Goal: Task Accomplishment & Management: Manage account settings

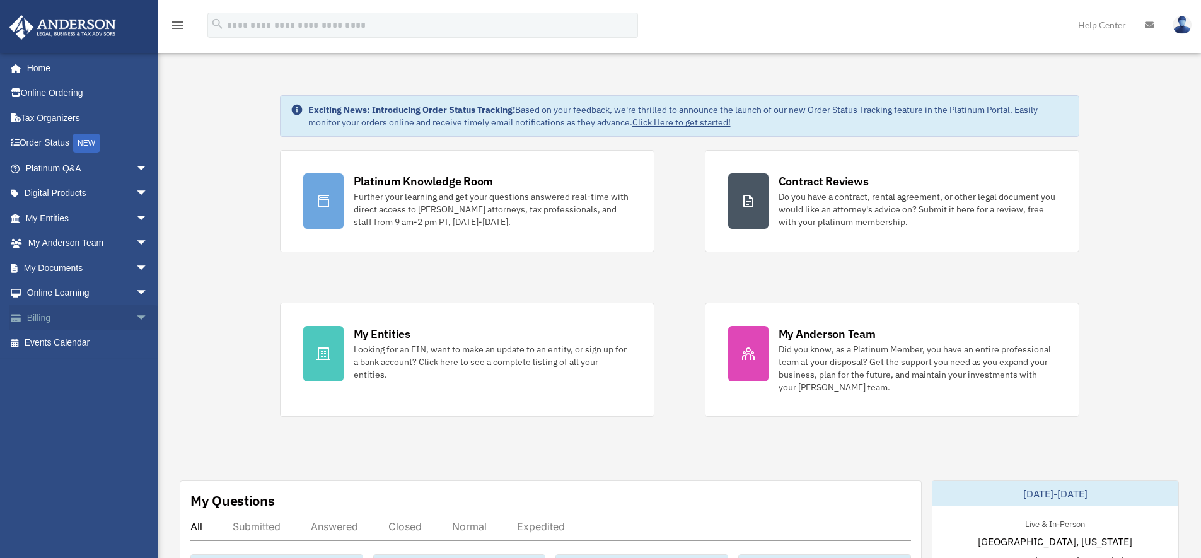
click at [40, 318] on link "Billing arrow_drop_down" at bounding box center [88, 317] width 158 height 25
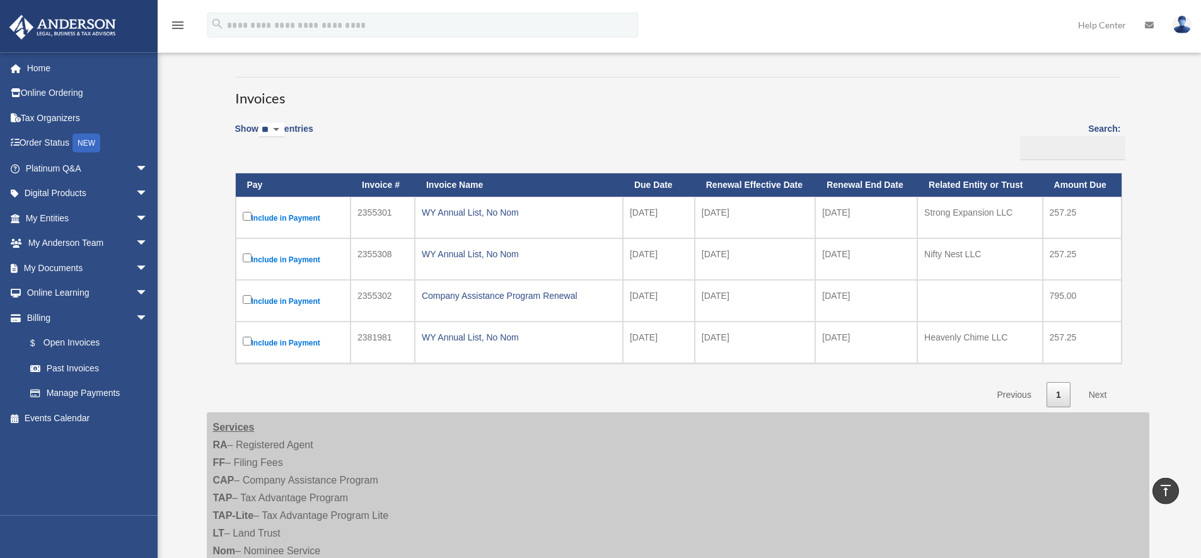
scroll to position [30, 0]
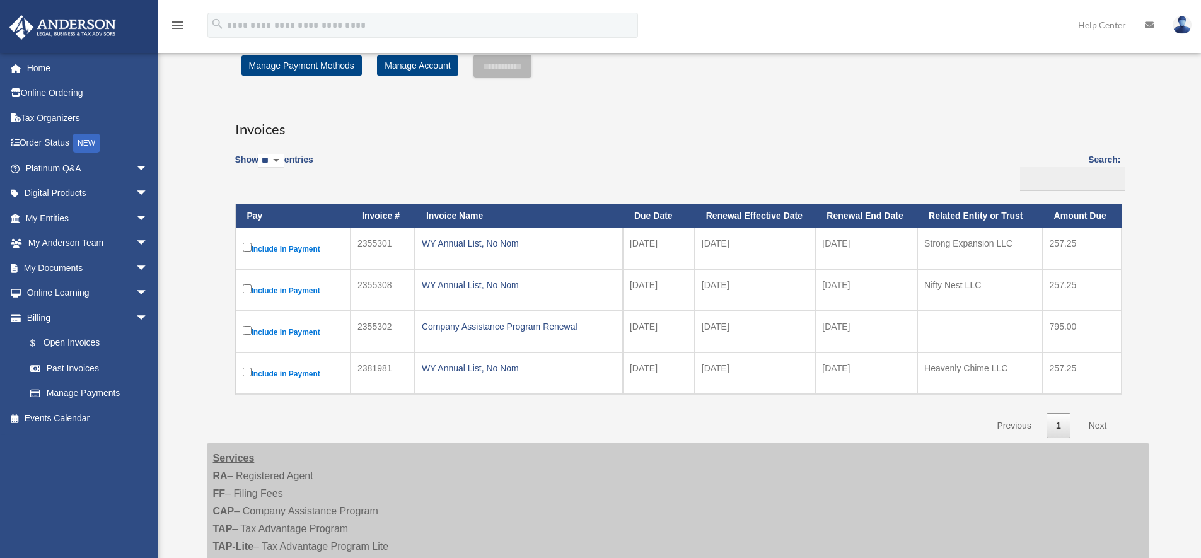
click at [252, 248] on label "Include in Payment" at bounding box center [293, 248] width 101 height 16
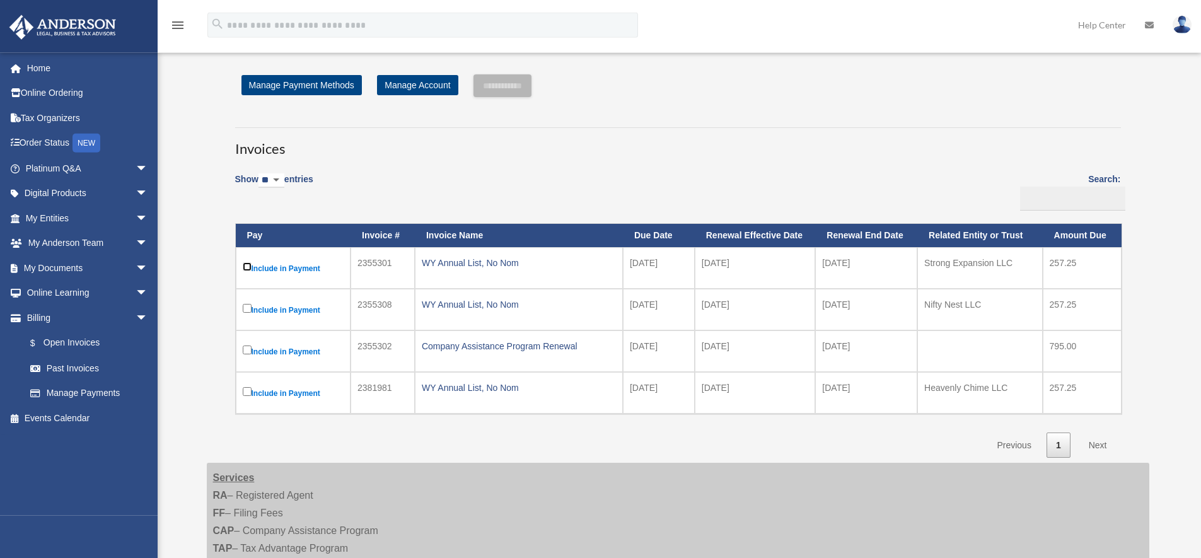
scroll to position [0, 0]
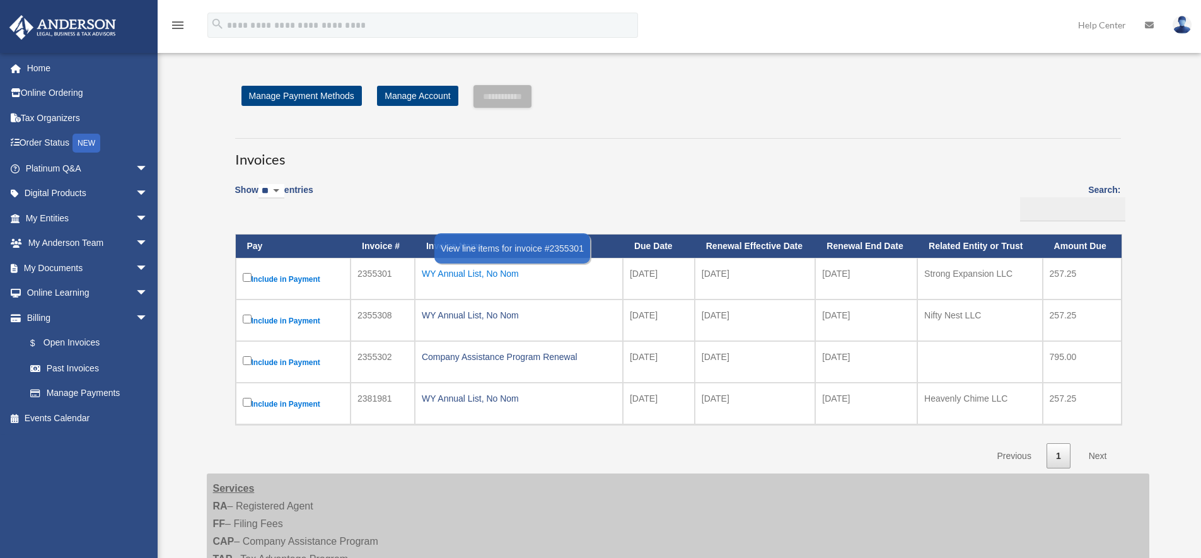
click at [482, 275] on div "WY Annual List, No Nom" at bounding box center [519, 274] width 194 height 18
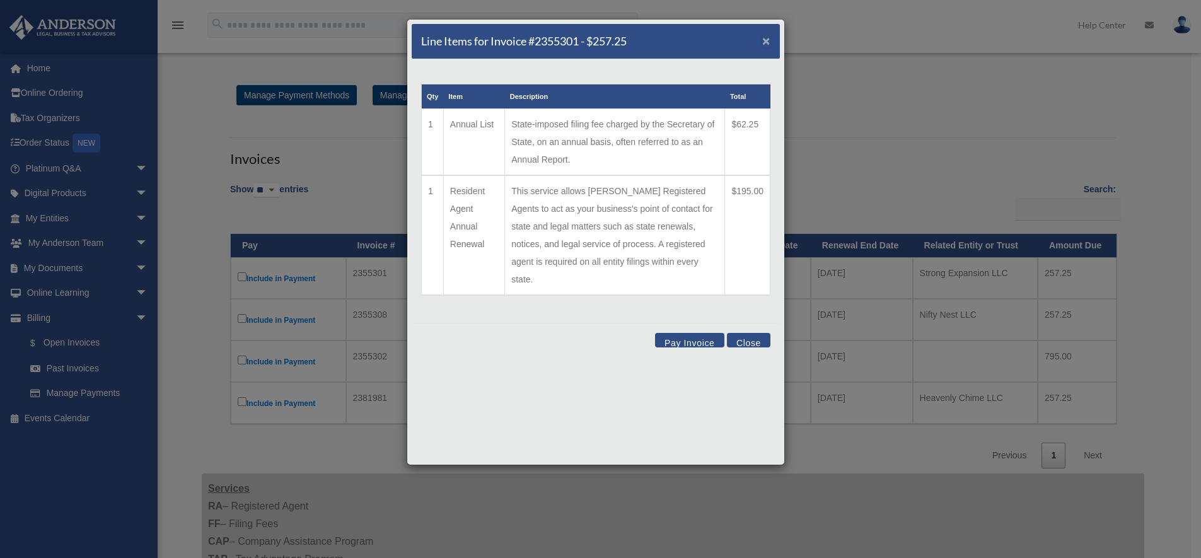
click at [769, 43] on span "×" at bounding box center [766, 40] width 8 height 14
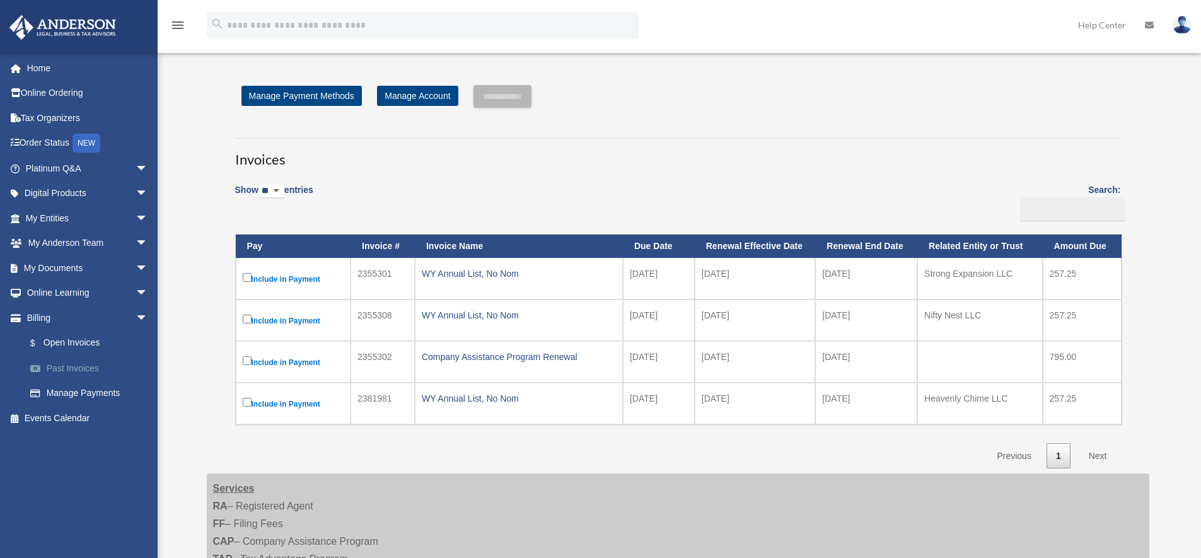
click at [65, 366] on link "Past Invoices" at bounding box center [92, 368] width 149 height 25
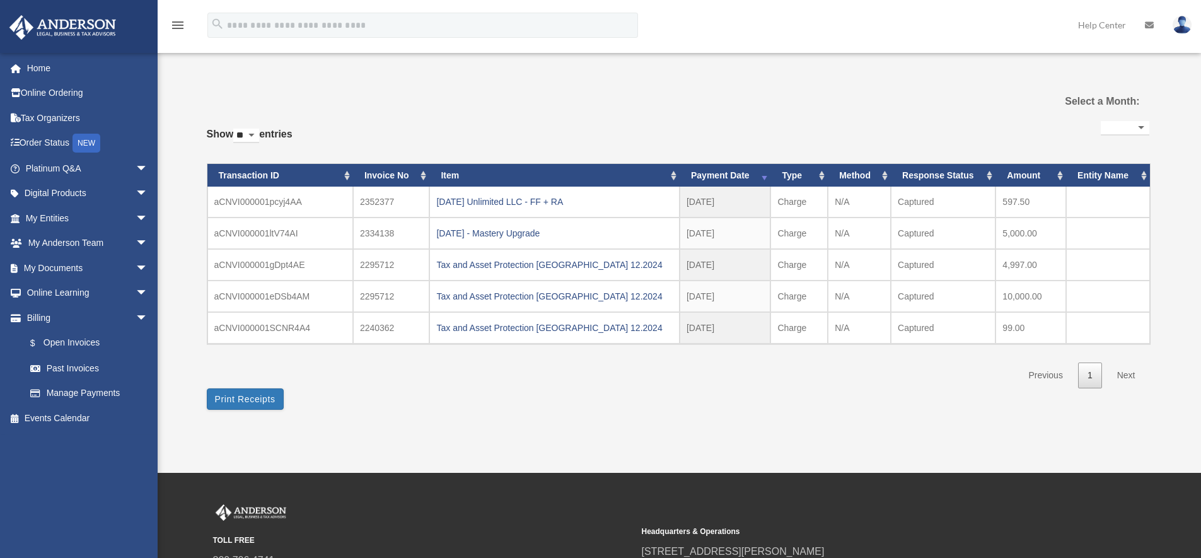
select select
click at [480, 198] on div "2025.01.15 Unlimited LLC - FF + RA" at bounding box center [554, 202] width 236 height 18
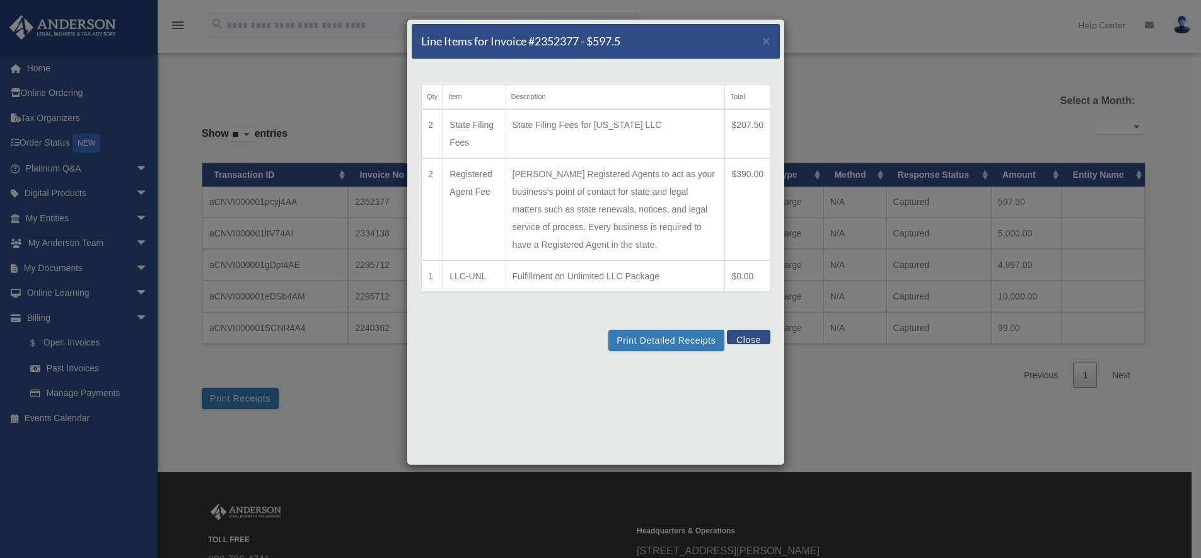
click at [745, 339] on button "Close" at bounding box center [748, 337] width 43 height 14
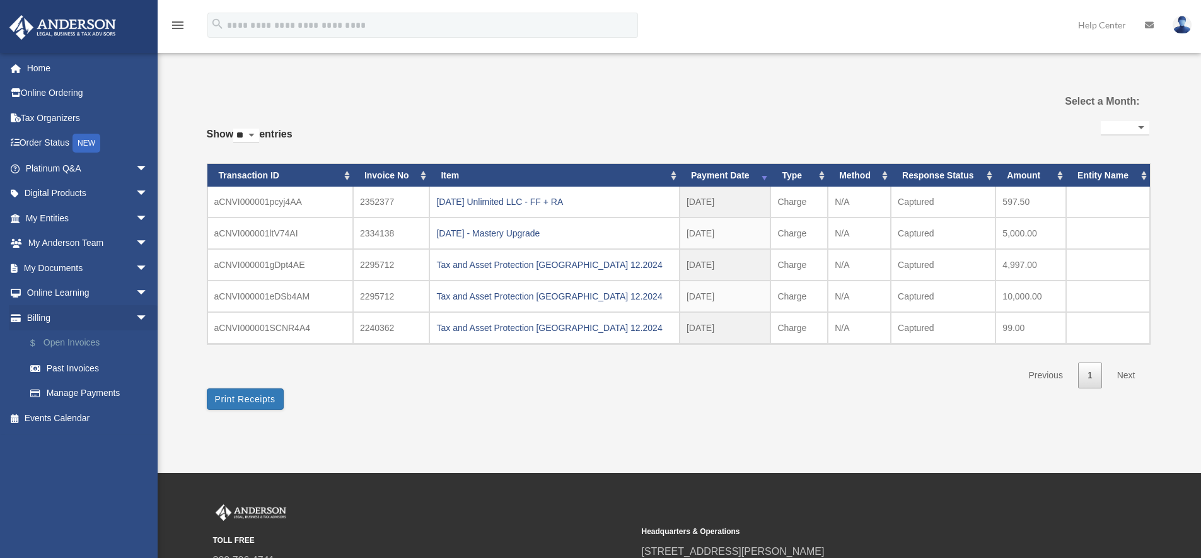
click at [79, 342] on link "$ Open Invoices" at bounding box center [92, 343] width 149 height 26
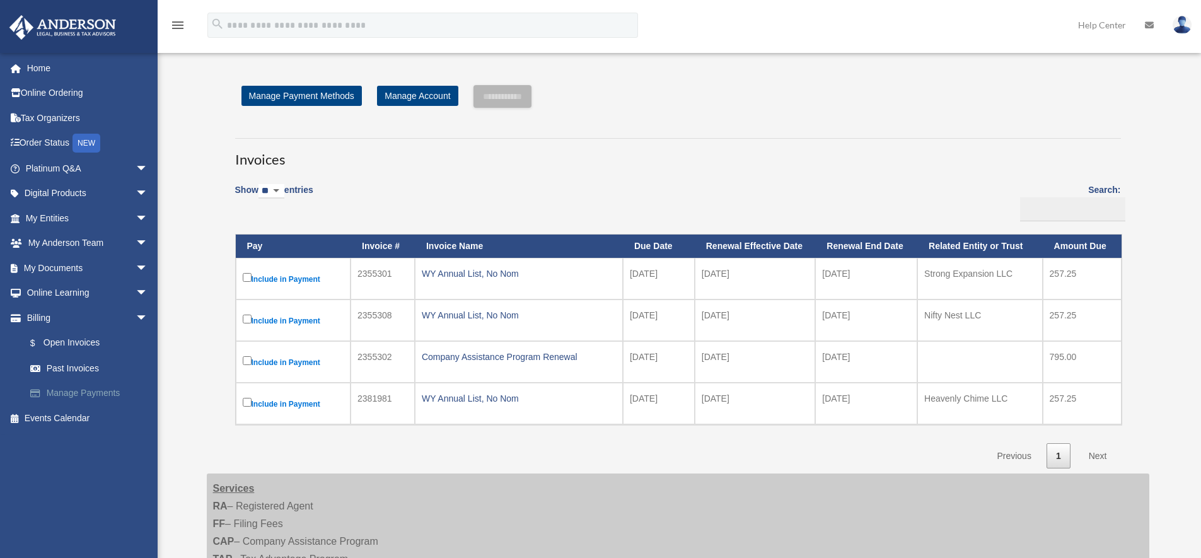
click at [83, 385] on link "Manage Payments" at bounding box center [92, 393] width 149 height 25
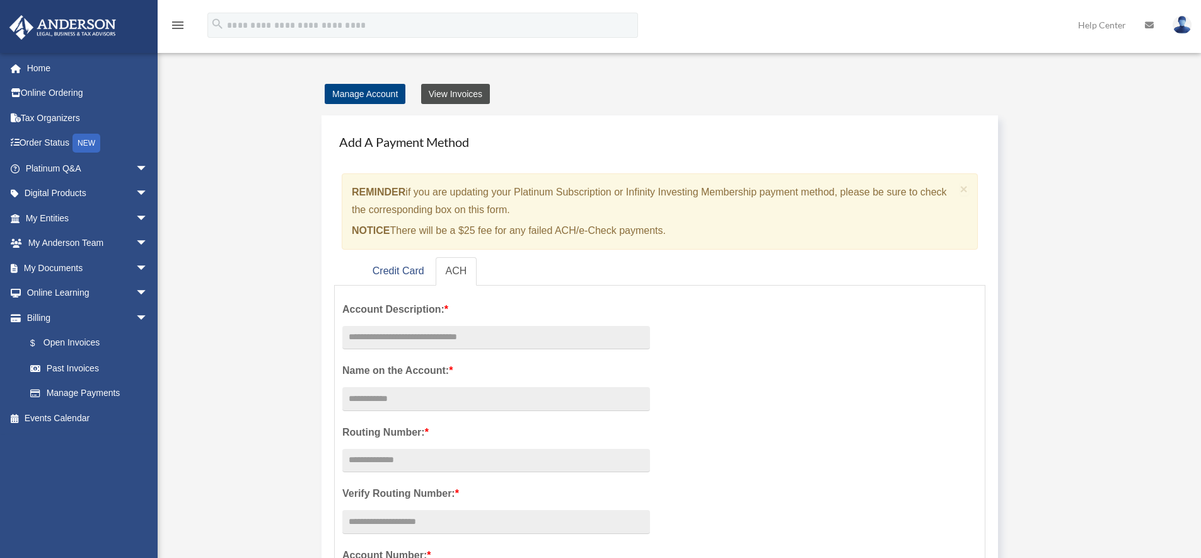
click at [455, 93] on link "View Invoices" at bounding box center [455, 94] width 69 height 20
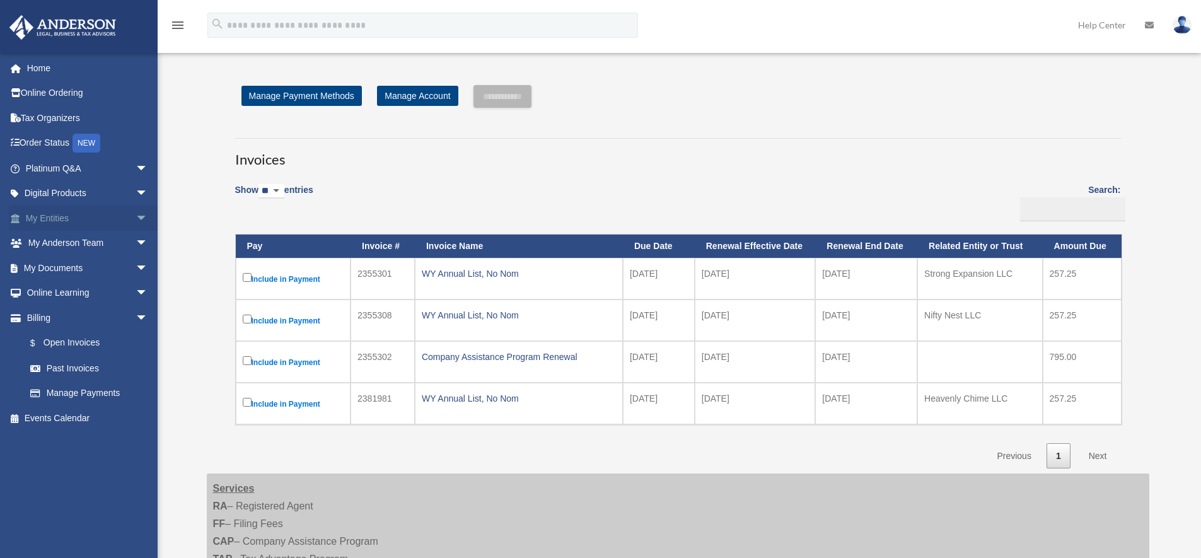
click at [43, 211] on link "My Entities arrow_drop_down" at bounding box center [88, 218] width 158 height 25
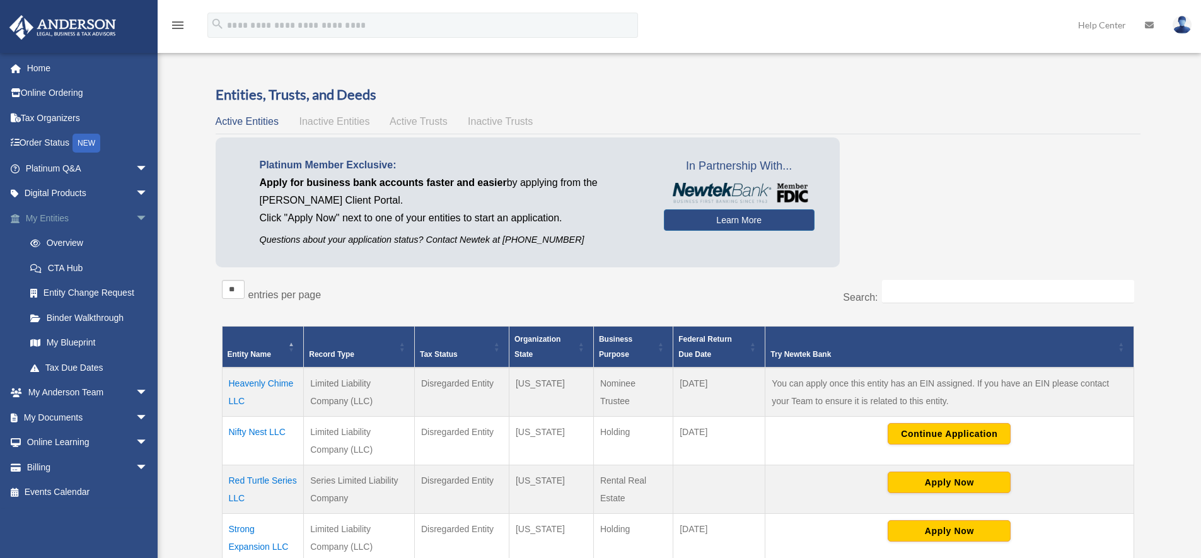
click at [136, 216] on span "arrow_drop_down" at bounding box center [148, 219] width 25 height 26
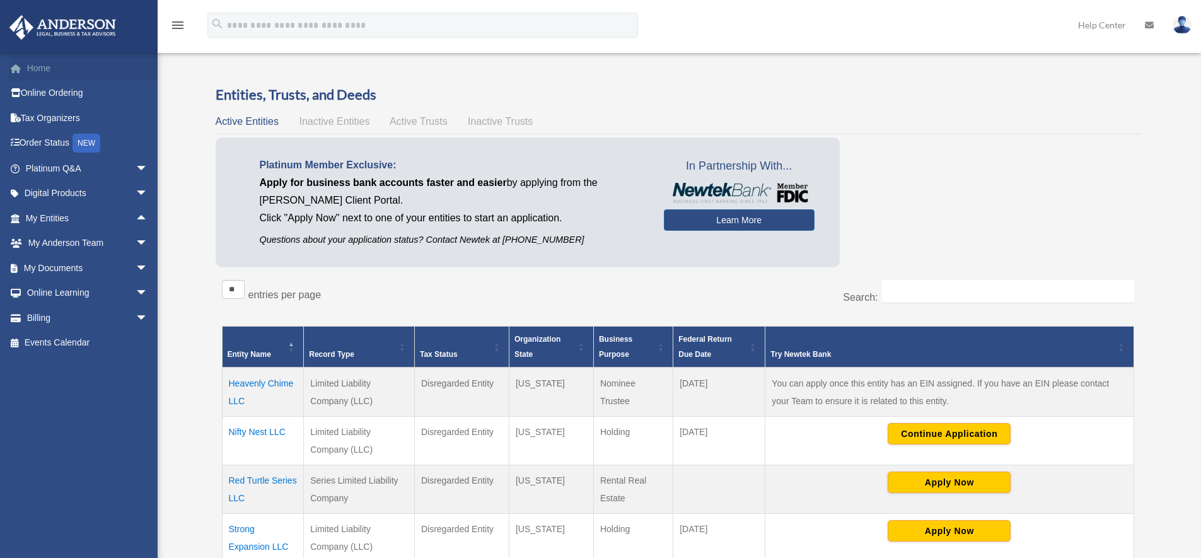
click at [35, 74] on link "Home" at bounding box center [88, 67] width 158 height 25
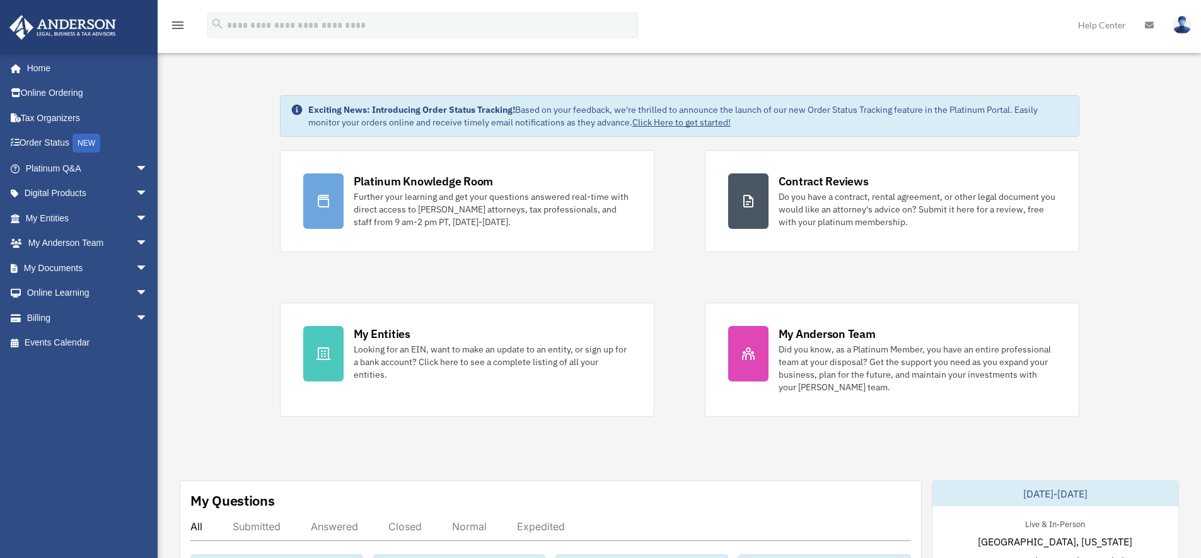
click at [1179, 30] on img at bounding box center [1182, 25] width 19 height 18
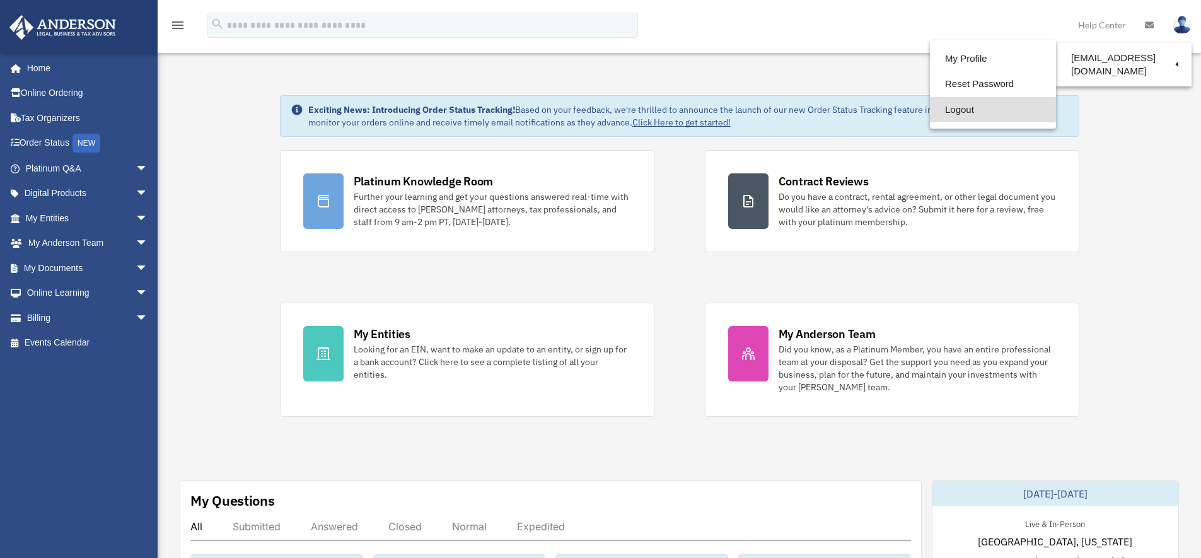
click at [973, 115] on link "Logout" at bounding box center [993, 110] width 126 height 26
